Goal: Task Accomplishment & Management: Manage account settings

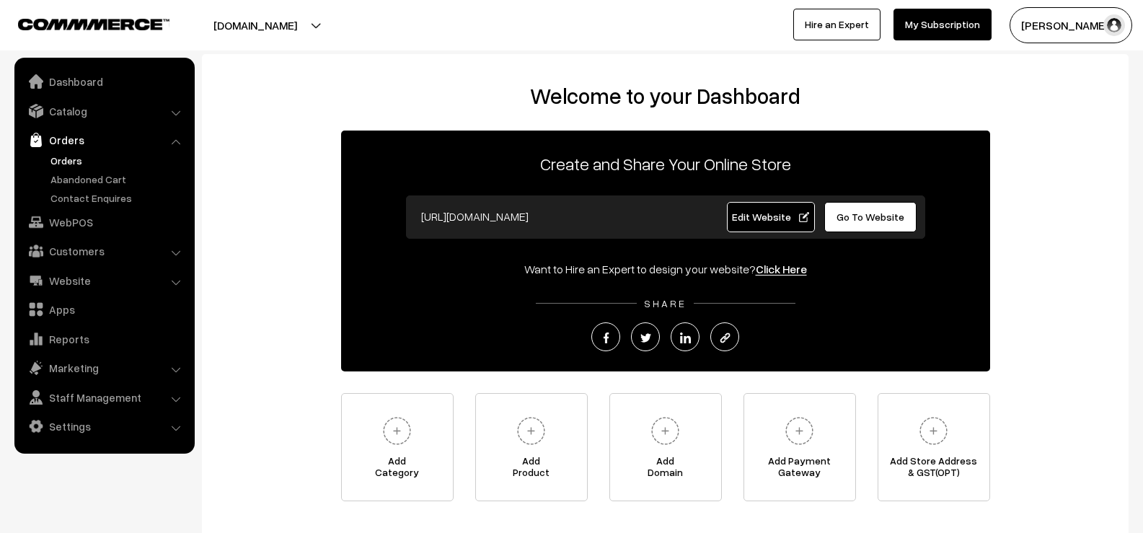
click at [71, 167] on link "Orders" at bounding box center [118, 160] width 143 height 15
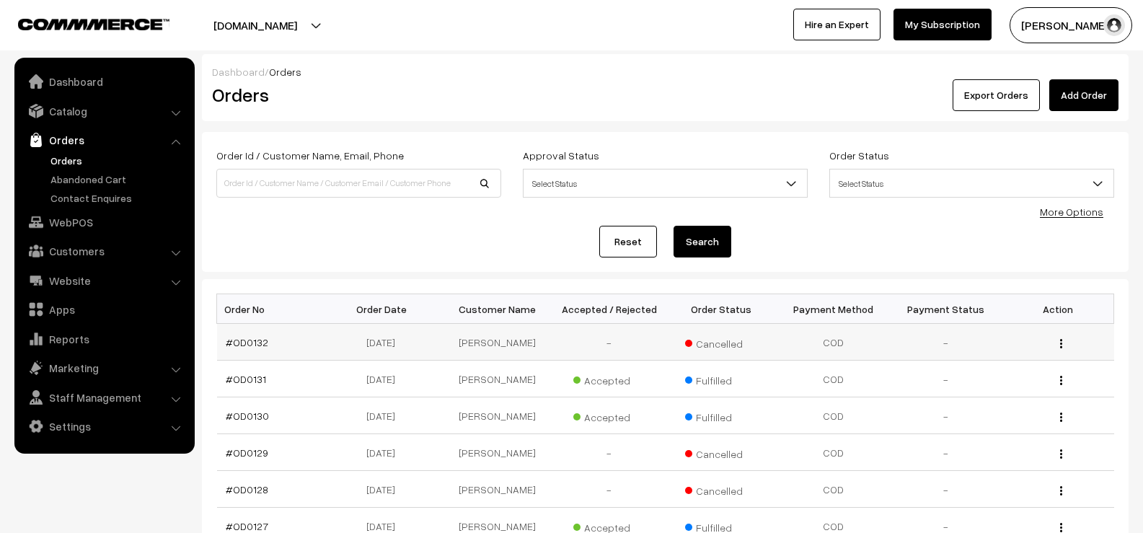
click at [1063, 346] on button "button" at bounding box center [1061, 343] width 4 height 12
click at [1061, 347] on img "button" at bounding box center [1061, 343] width 2 height 9
click at [73, 116] on link "Catalog" at bounding box center [104, 111] width 172 height 26
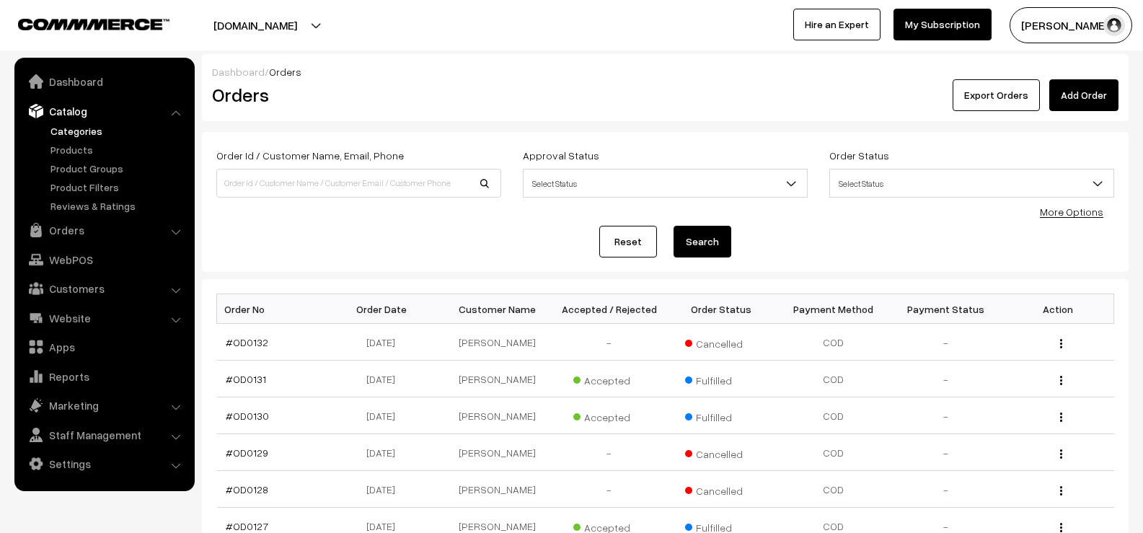
click at [74, 130] on link "Categories" at bounding box center [118, 130] width 143 height 15
